Goal: Task Accomplishment & Management: Use online tool/utility

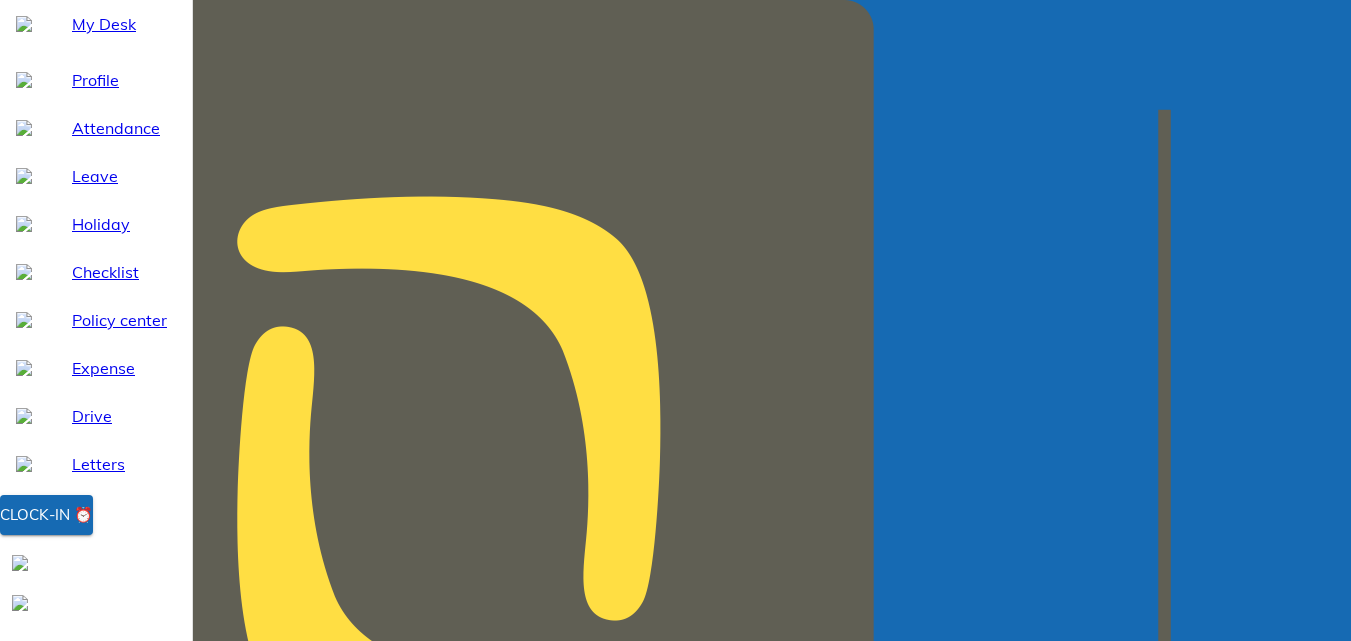
click at [93, 528] on div "Clock-in ⏰" at bounding box center [46, 515] width 93 height 26
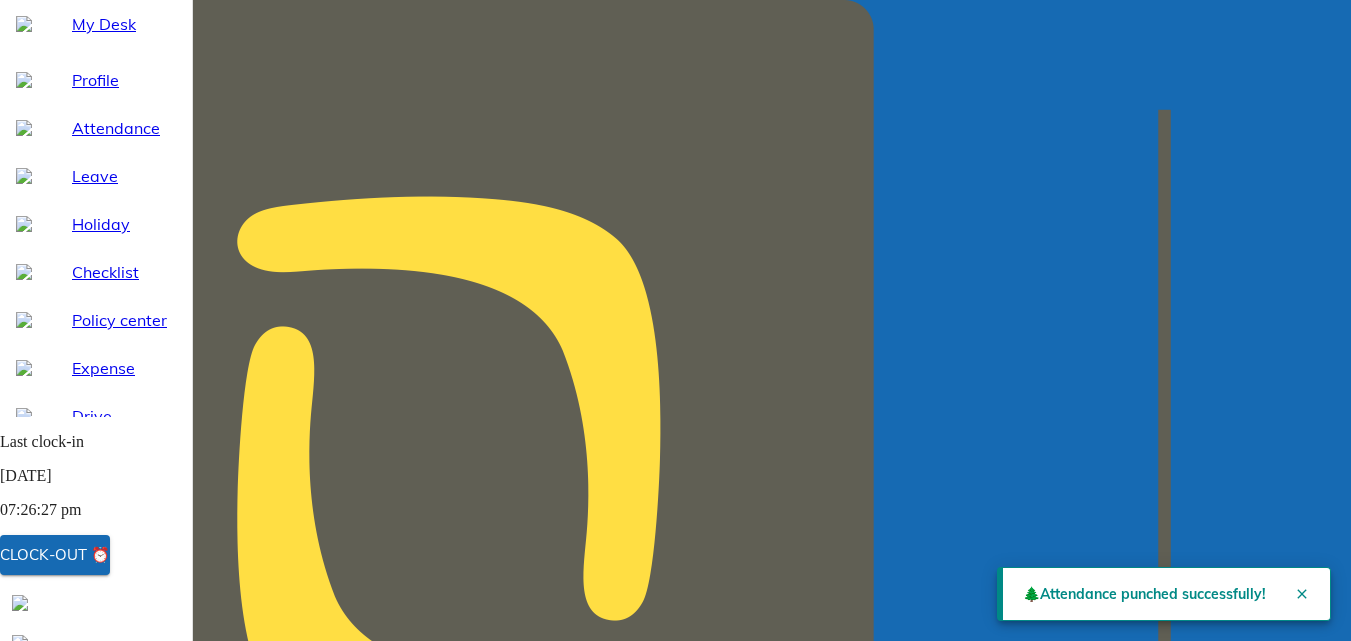
click at [103, 140] on span "Attendance" at bounding box center [124, 128] width 104 height 24
select select "8"
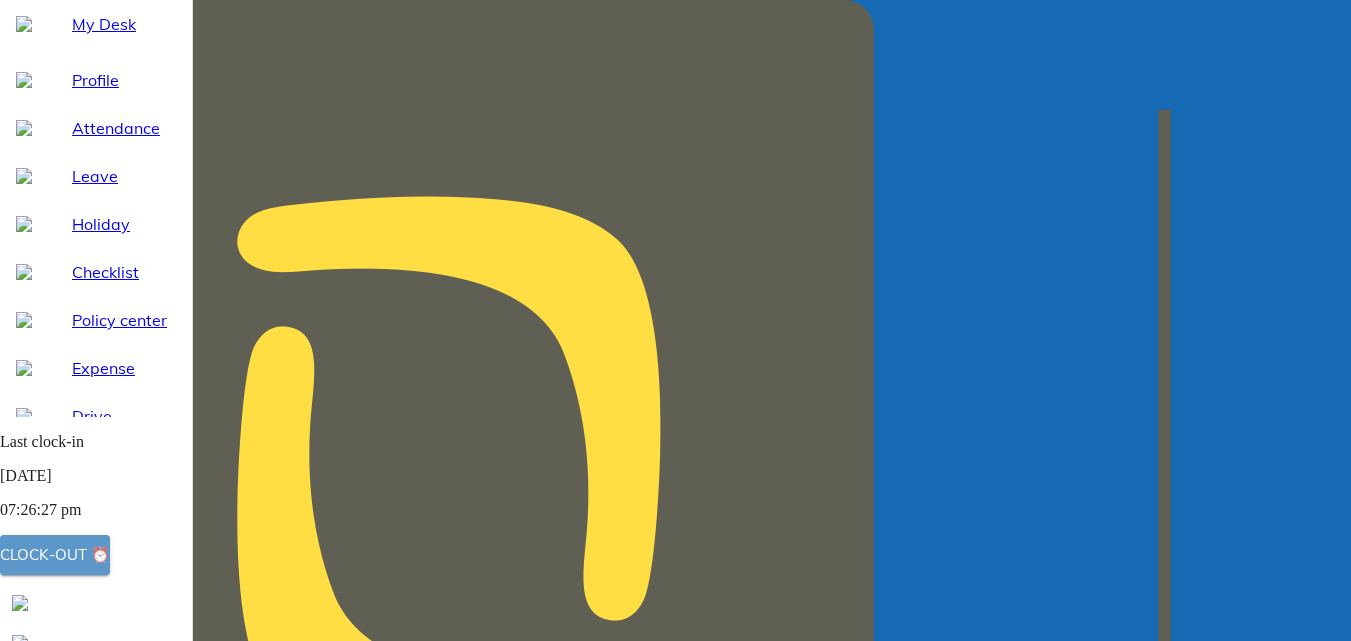
click at [110, 558] on div "Clock-out ⏰" at bounding box center [55, 555] width 110 height 26
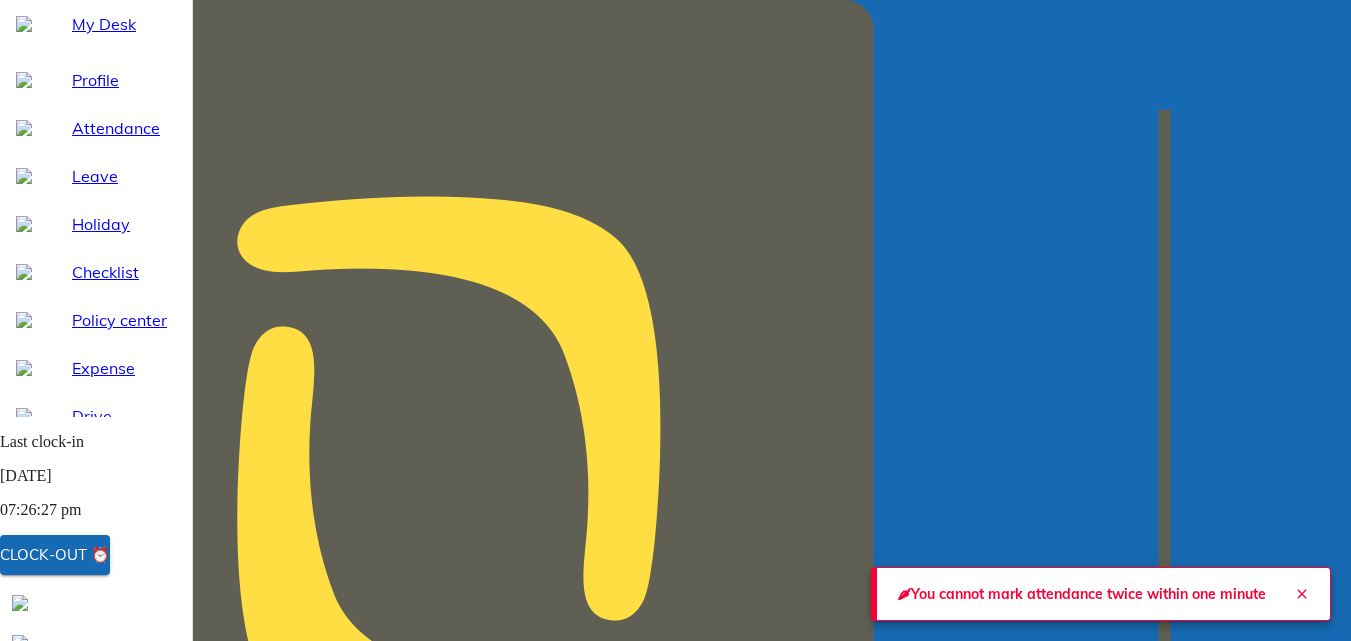
click at [1297, 589] on icon "Close" at bounding box center [1301, 593] width 9 height 9
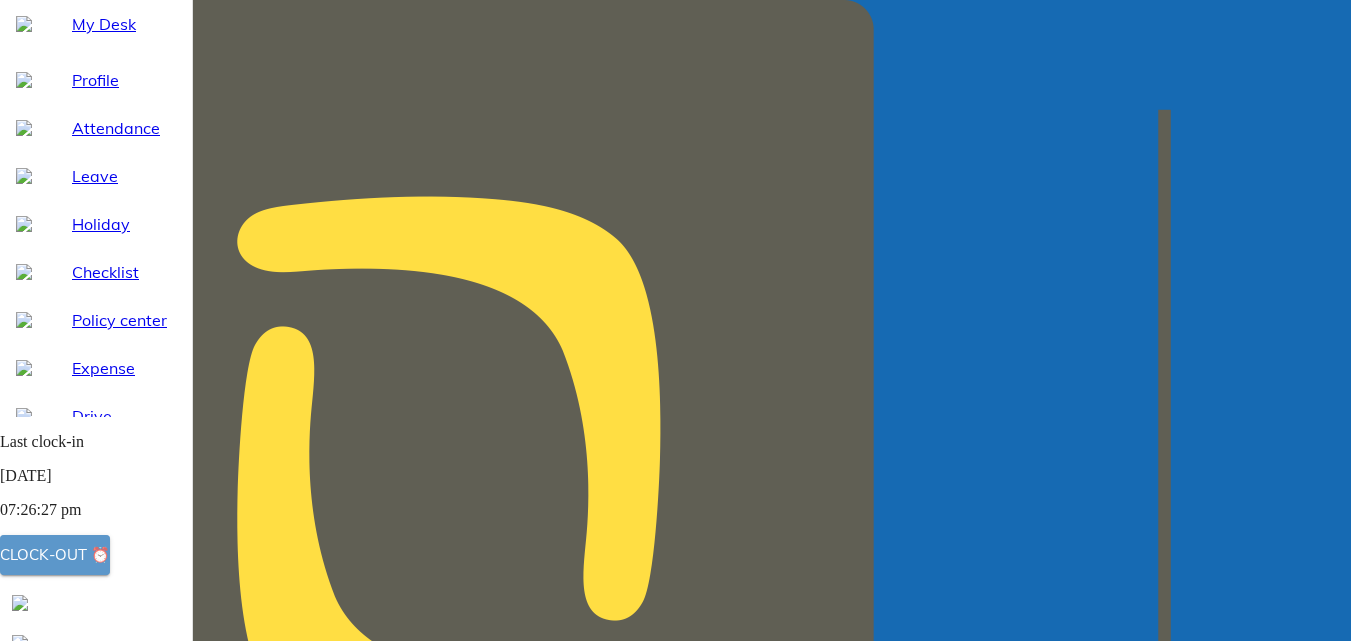
click at [85, 553] on div "Clock-out ⏰" at bounding box center [55, 555] width 110 height 26
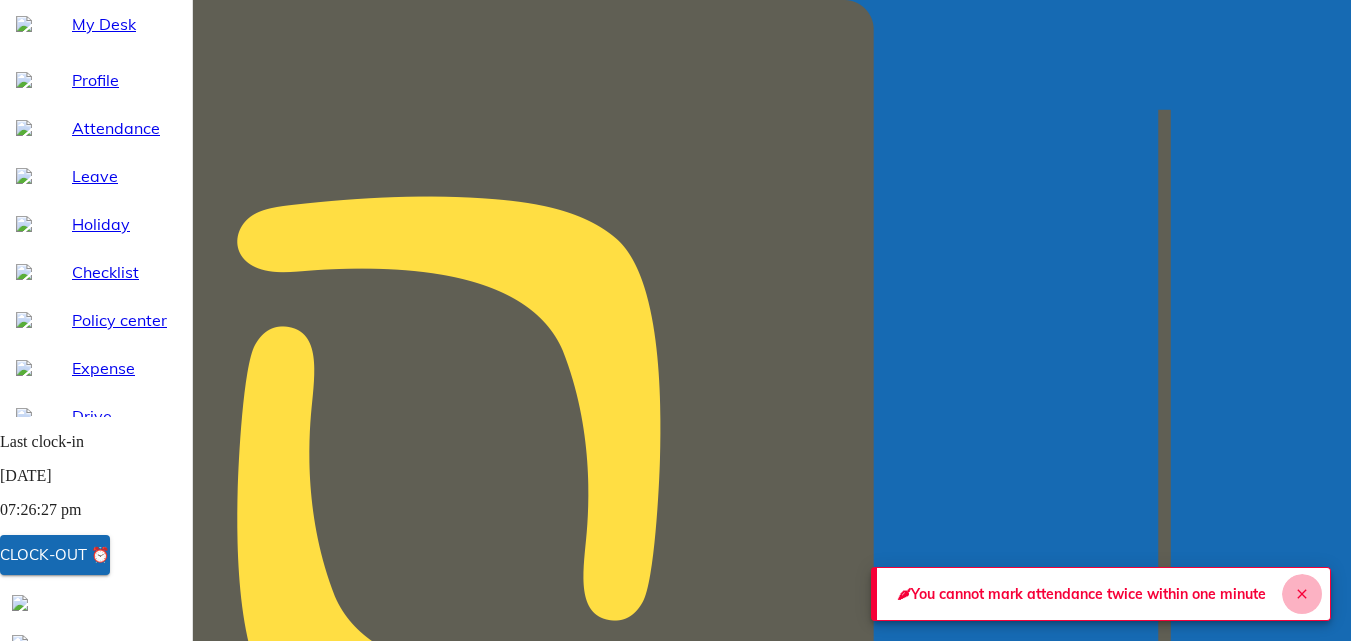
click at [1296, 586] on icon "Close" at bounding box center [1302, 594] width 16 height 16
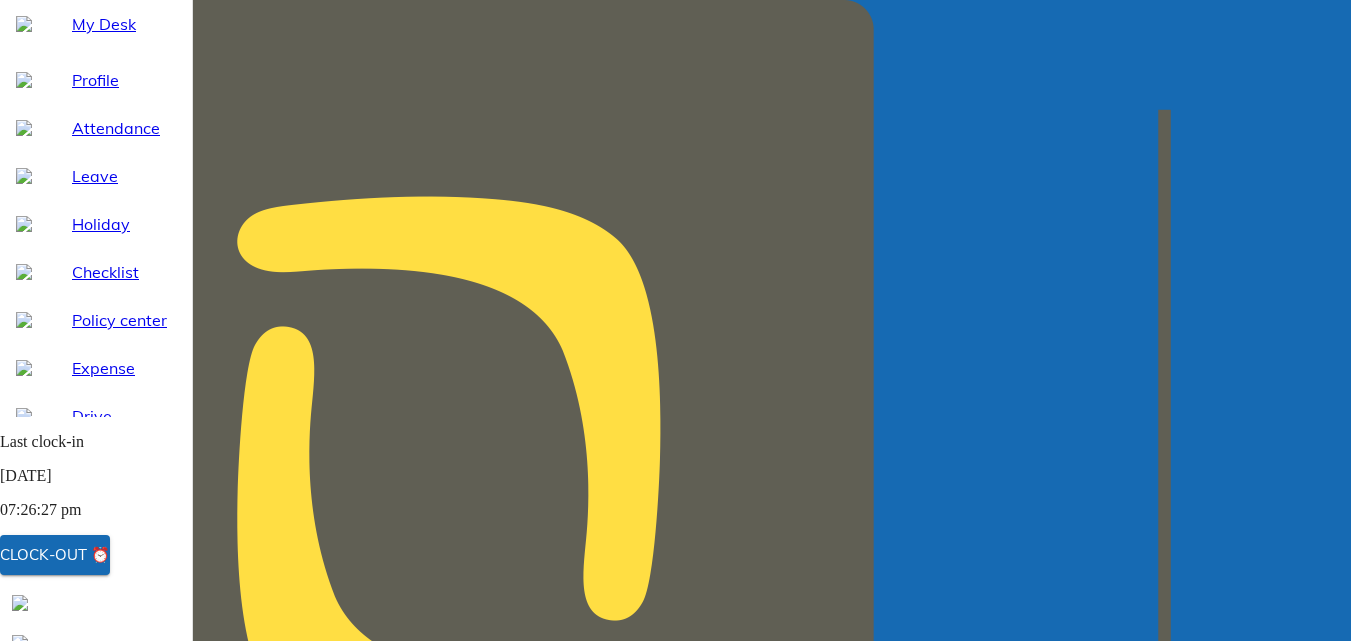
click at [84, 92] on span "Profile" at bounding box center [124, 80] width 104 height 24
click at [82, 36] on span "My Desk" at bounding box center [124, 24] width 104 height 24
click at [110, 561] on div "Clock-out ⏰" at bounding box center [55, 555] width 110 height 26
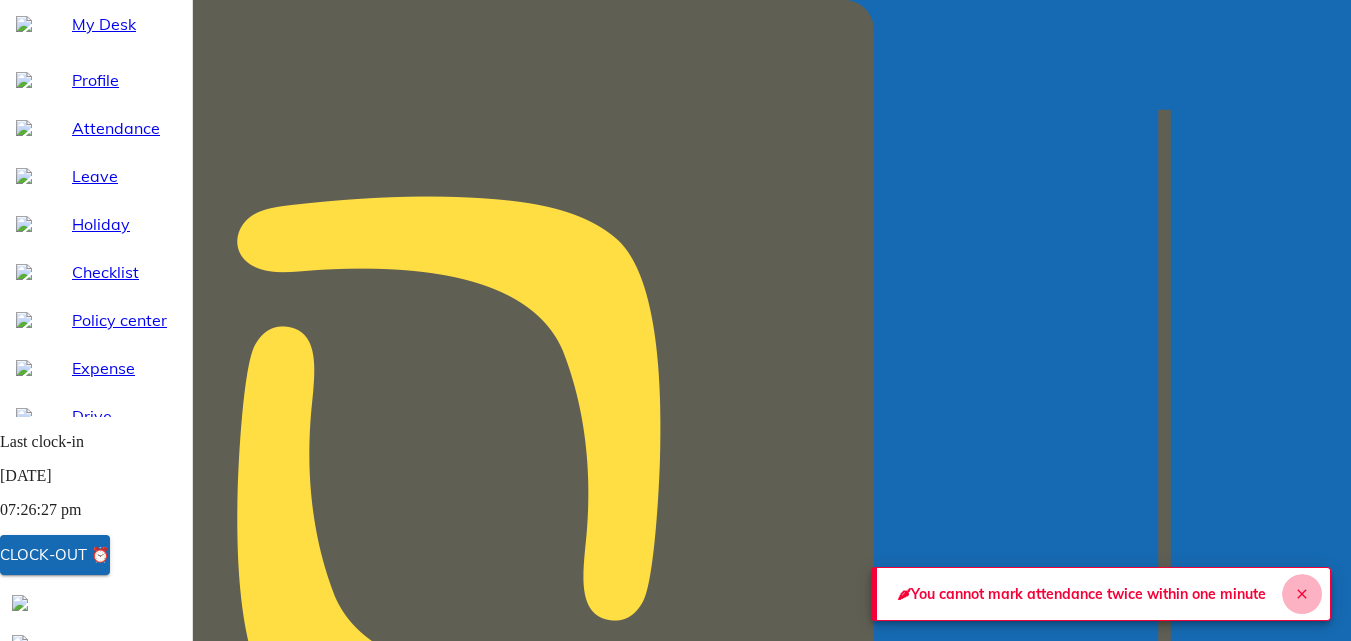
click at [1296, 587] on icon "Close" at bounding box center [1302, 594] width 16 height 16
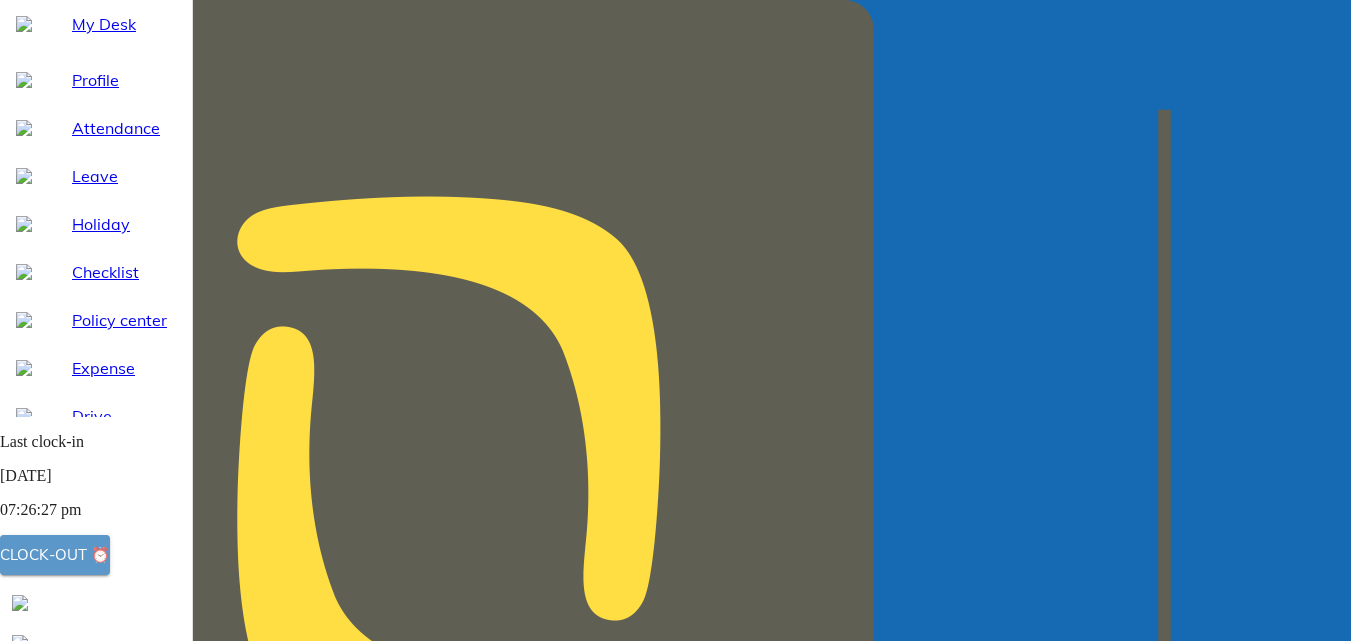
click at [110, 565] on div "Clock-out ⏰" at bounding box center [55, 555] width 110 height 26
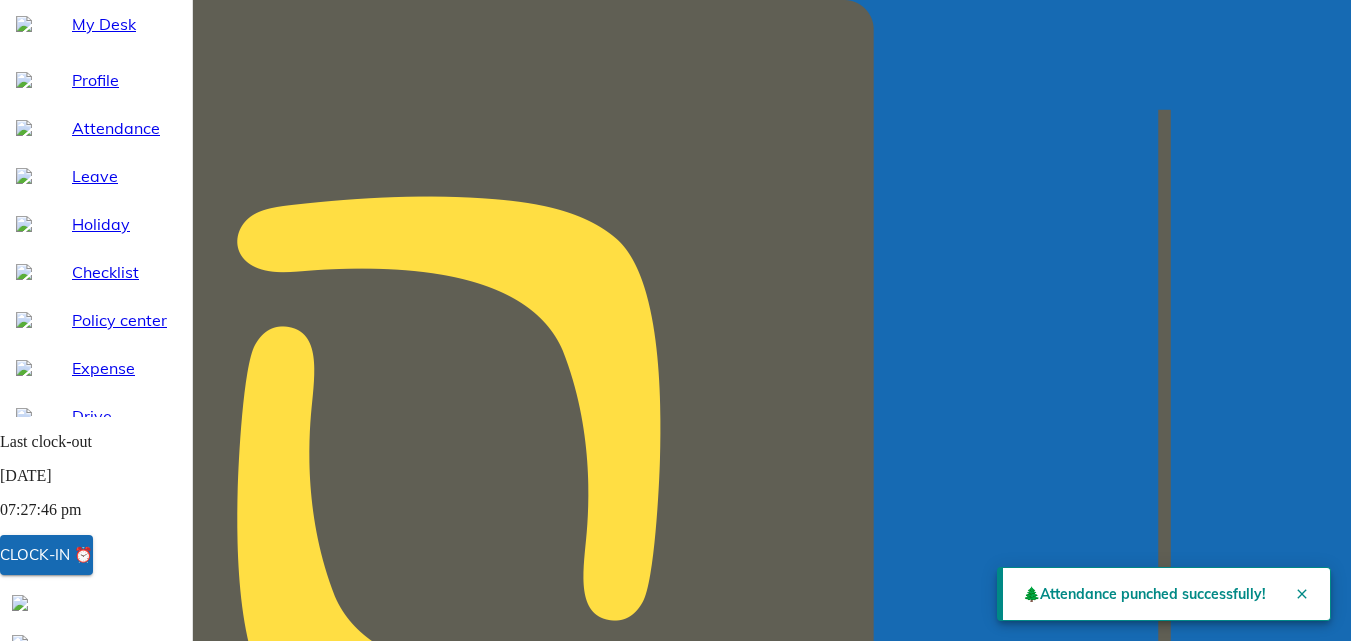
click at [108, 140] on span "Attendance" at bounding box center [124, 128] width 104 height 24
select select "8"
